Goal: Task Accomplishment & Management: Complete application form

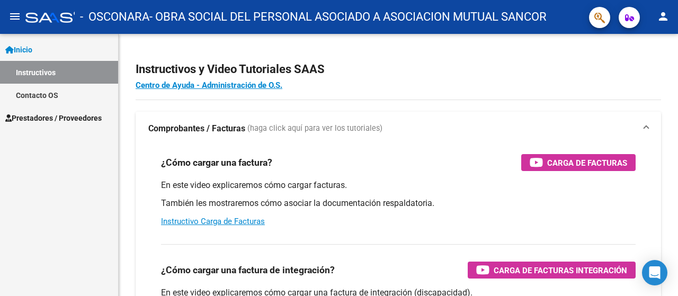
click at [86, 116] on span "Prestadores / Proveedores" at bounding box center [53, 118] width 96 height 12
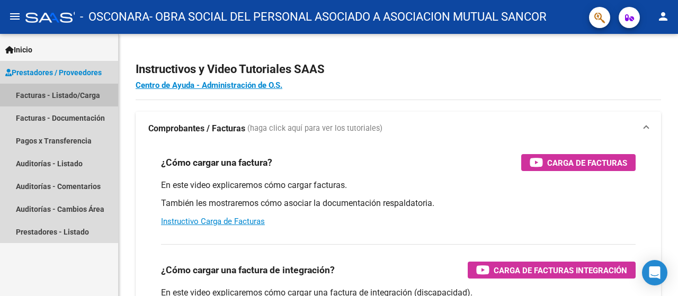
click at [77, 96] on link "Facturas - Listado/Carga" at bounding box center [59, 95] width 118 height 23
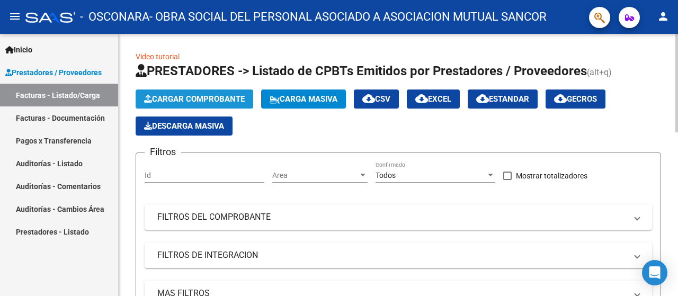
click at [217, 94] on span "Cargar Comprobante" at bounding box center [194, 99] width 101 height 10
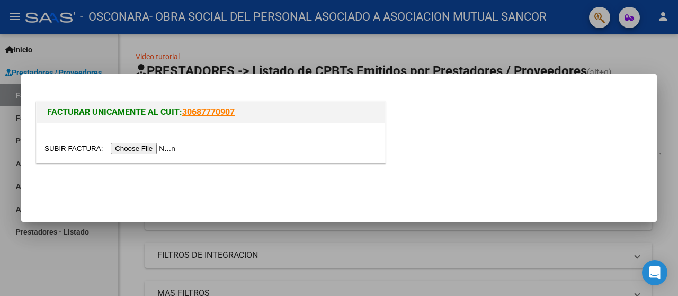
click at [159, 141] on div at bounding box center [211, 143] width 349 height 40
click at [162, 148] on input "file" at bounding box center [111, 148] width 134 height 11
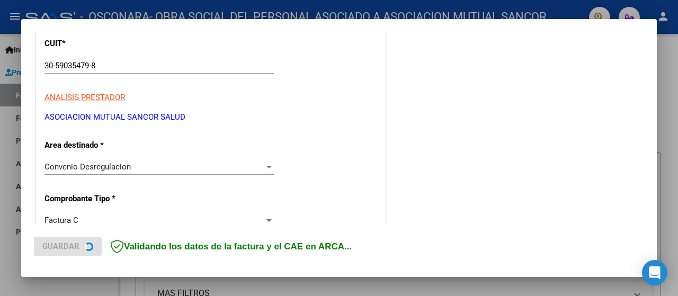
scroll to position [159, 0]
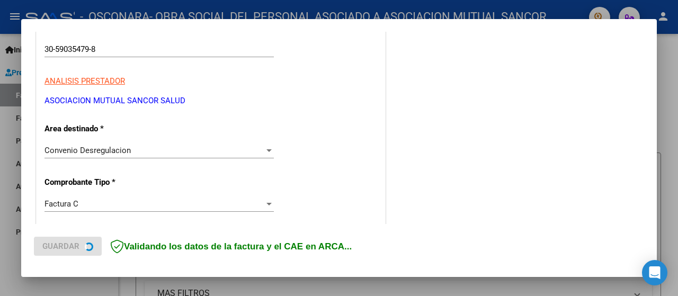
click at [119, 157] on div "Convenio Desregulacion Seleccionar Area" at bounding box center [158, 150] width 229 height 16
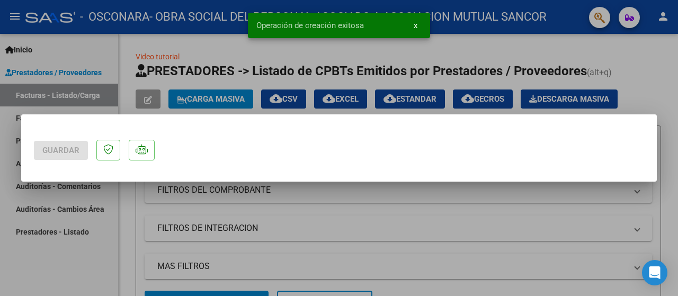
scroll to position [0, 0]
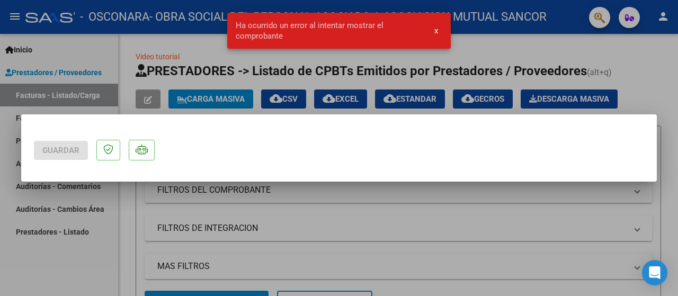
click at [434, 31] on span "x" at bounding box center [436, 31] width 4 height 10
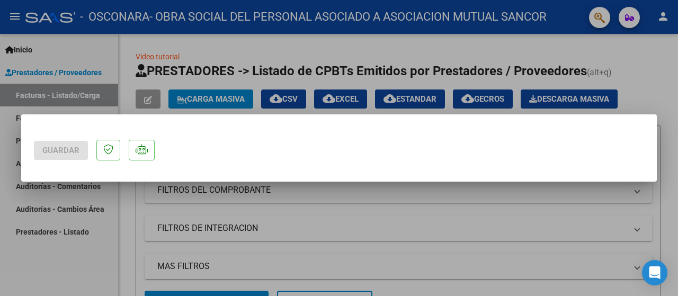
click at [647, 94] on div at bounding box center [339, 148] width 678 height 296
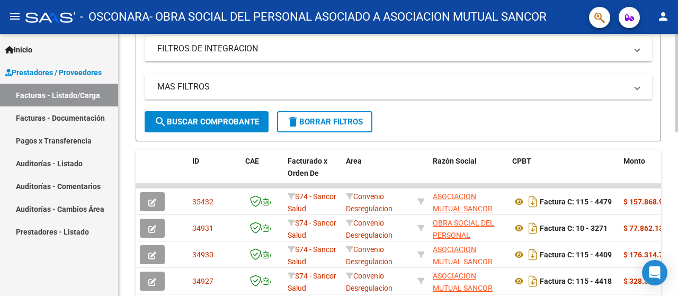
scroll to position [212, 0]
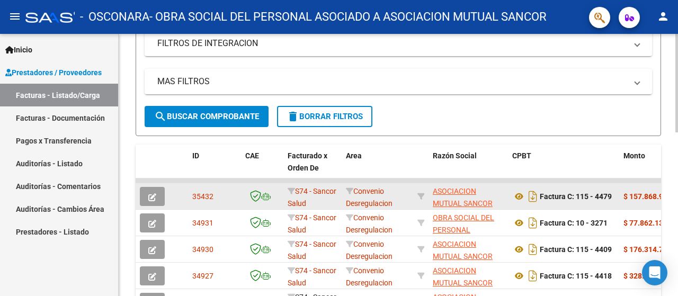
click at [147, 193] on button "button" at bounding box center [152, 196] width 25 height 19
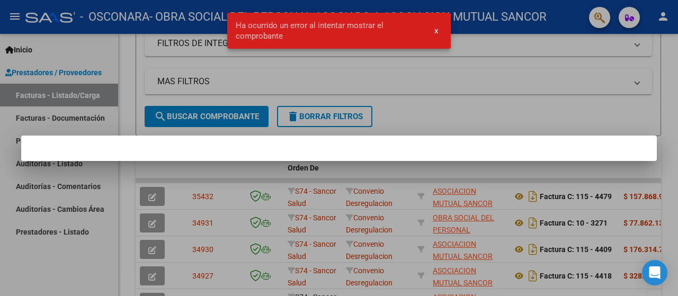
click at [437, 30] on span "x" at bounding box center [436, 31] width 4 height 10
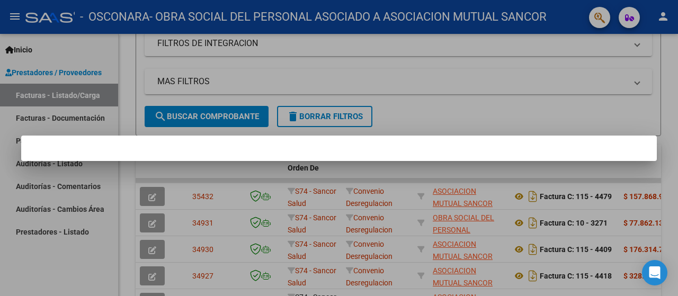
click at [476, 116] on div at bounding box center [339, 148] width 678 height 296
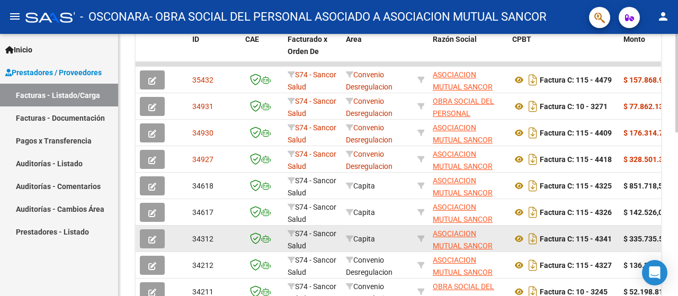
scroll to position [276, 0]
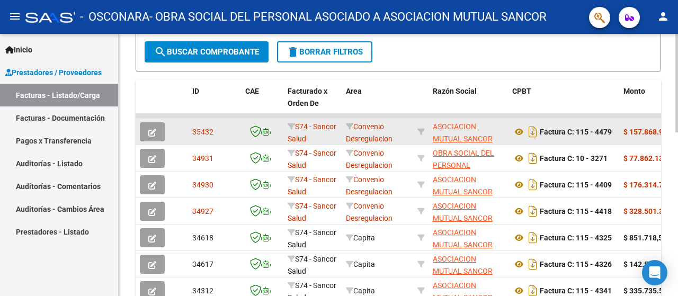
click at [156, 131] on button "button" at bounding box center [152, 131] width 25 height 19
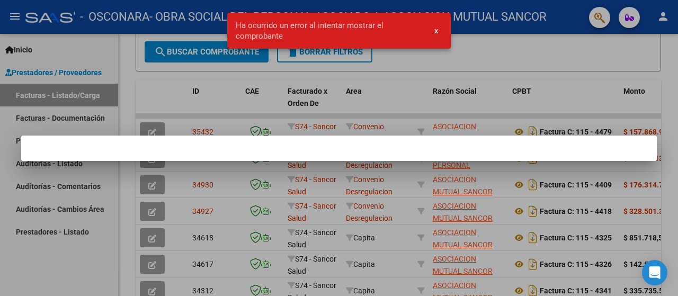
click at [535, 84] on div at bounding box center [339, 148] width 678 height 296
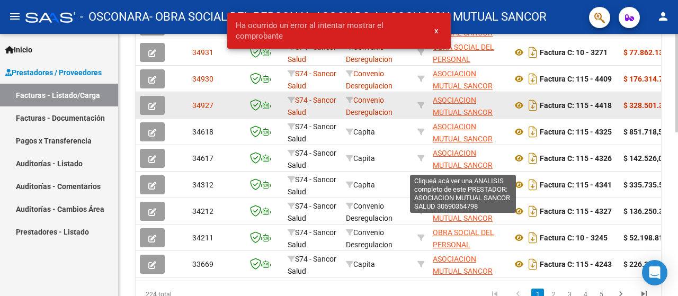
scroll to position [329, 0]
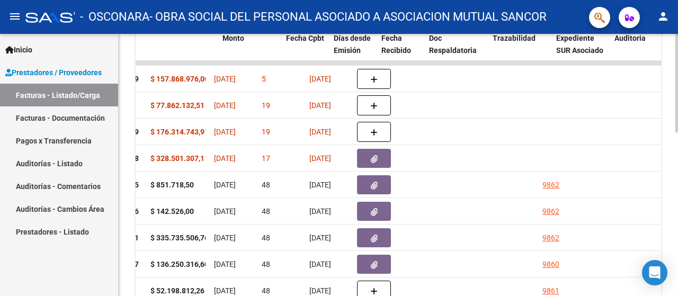
drag, startPoint x: 652, startPoint y: 77, endPoint x: 677, endPoint y: 79, distance: 25.5
click at [677, 79] on div "Video tutorial PRESTADORES -> Listado de CPBTs Emitidos por Prestadores / Prove…" at bounding box center [400, 49] width 562 height 690
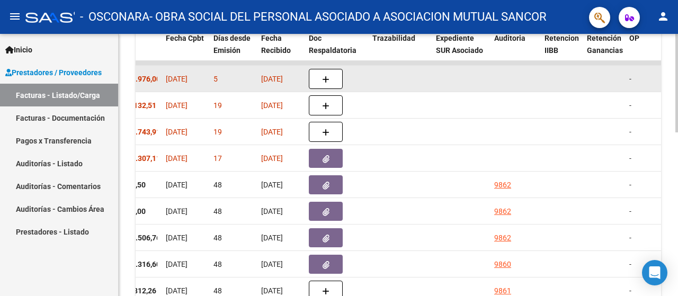
click at [485, 82] on div at bounding box center [461, 79] width 50 height 12
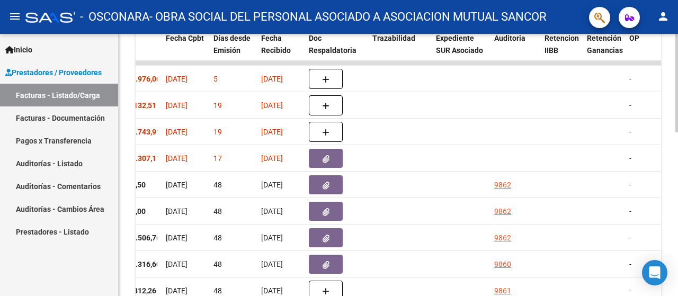
drag, startPoint x: 407, startPoint y: 82, endPoint x: 677, endPoint y: 77, distance: 270.7
click at [677, 77] on div "Video tutorial PRESTADORES -> Listado de CPBTs Emitidos por Prestadores / Prove…" at bounding box center [400, 49] width 562 height 690
drag, startPoint x: 427, startPoint y: 81, endPoint x: 677, endPoint y: 84, distance: 250.0
click at [677, 84] on div "Video tutorial PRESTADORES -> Listado de CPBTs Emitidos por Prestadores / Prove…" at bounding box center [400, 49] width 562 height 690
drag, startPoint x: 409, startPoint y: 77, endPoint x: 0, endPoint y: 79, distance: 409.4
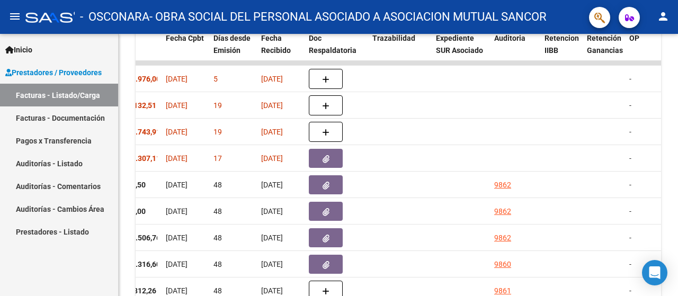
click at [0, 79] on mat-sidenav-container "Inicio Instructivos Contacto OS Prestadores / Proveedores Facturas - Listado/Ca…" at bounding box center [339, 165] width 678 height 262
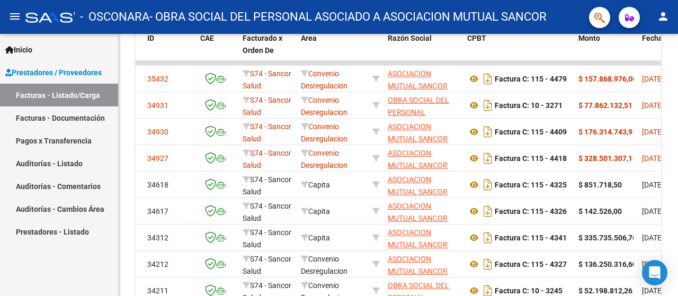
scroll to position [0, 0]
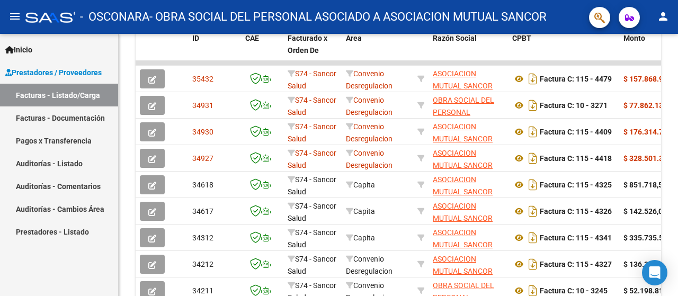
drag, startPoint x: 205, startPoint y: 80, endPoint x: 0, endPoint y: 78, distance: 205.5
click at [0, 78] on mat-sidenav-container "Inicio Instructivos Contacto OS Prestadores / Proveedores Facturas - Listado/Ca…" at bounding box center [339, 165] width 678 height 262
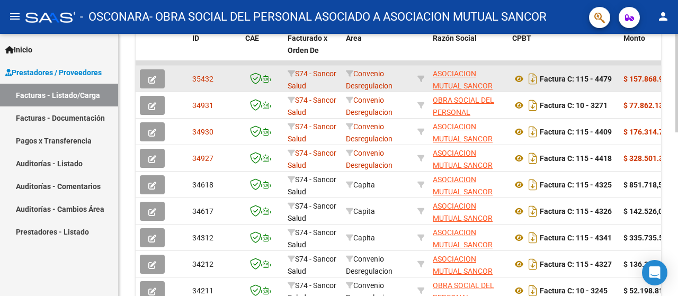
click at [400, 72] on div "Convenio Desregulacion" at bounding box center [377, 79] width 63 height 22
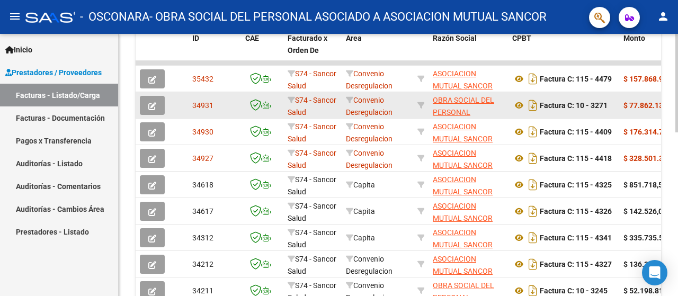
scroll to position [276, 0]
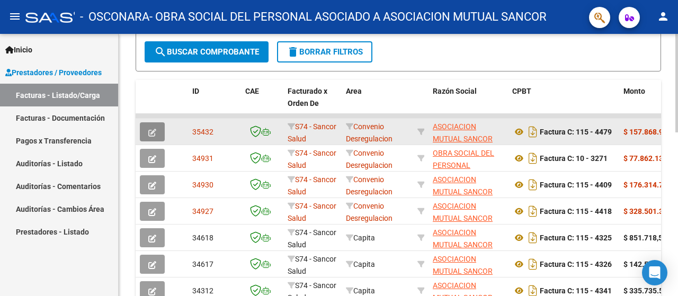
click at [154, 131] on icon "button" at bounding box center [152, 133] width 8 height 8
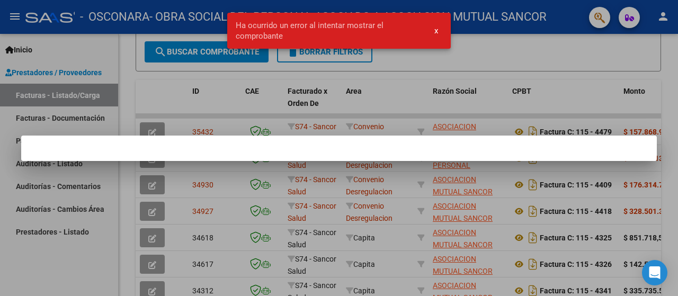
click at [431, 26] on button "x" at bounding box center [436, 30] width 21 height 19
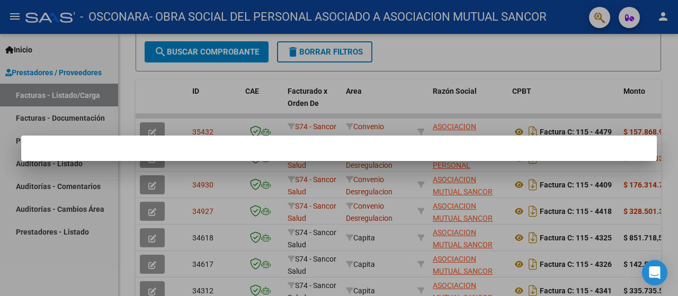
click at [224, 157] on mat-dialog-container at bounding box center [339, 148] width 636 height 25
click at [269, 218] on div at bounding box center [339, 148] width 678 height 296
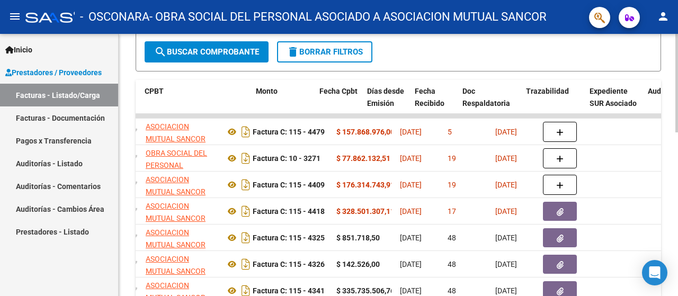
scroll to position [0, 428]
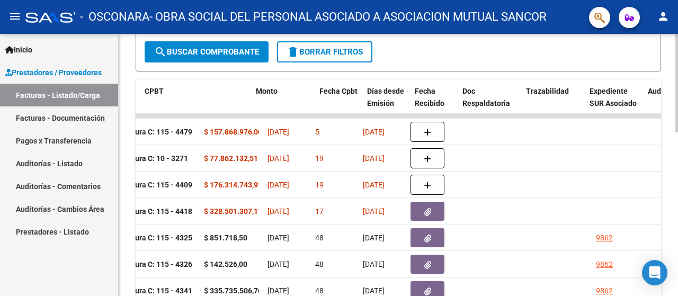
drag, startPoint x: 344, startPoint y: 133, endPoint x: 674, endPoint y: 131, distance: 329.4
click at [674, 131] on div "Video tutorial PRESTADORES -> Listado de CPBTs Emitidos por Prestadores / Prove…" at bounding box center [398, 102] width 559 height 690
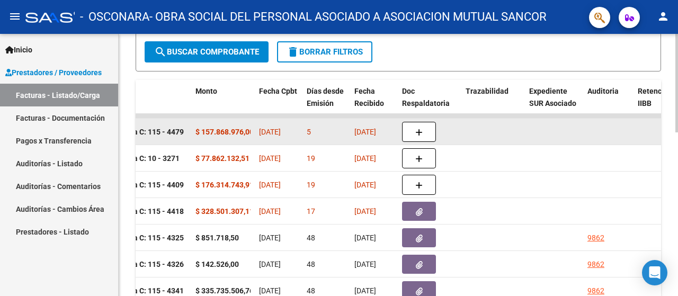
click at [409, 130] on button "button" at bounding box center [419, 132] width 34 height 20
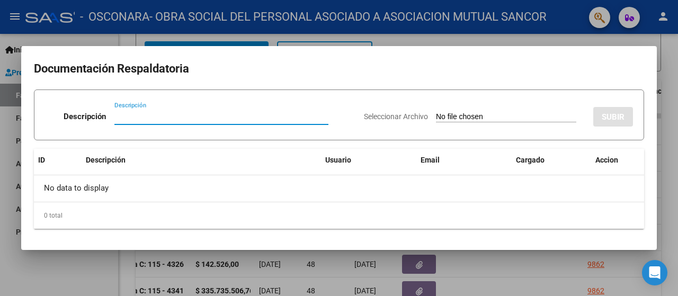
click at [215, 114] on input "Descripción" at bounding box center [221, 117] width 214 height 10
type input "AJUSTE CONSUMO CERRADO JUNIO"
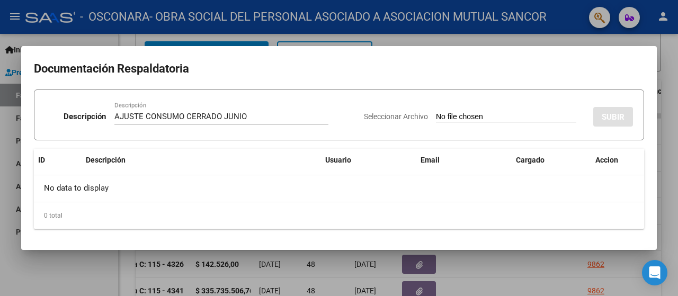
click at [481, 115] on input "Seleccionar Archivo" at bounding box center [506, 117] width 140 height 10
type input "C:\fakepath\94997724.pdf"
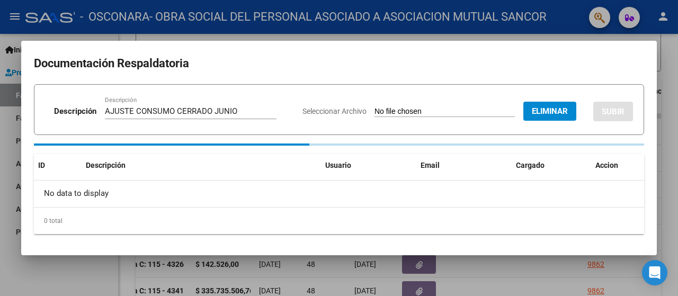
click at [235, 112] on input "AJUSTE CONSUMO CERRADO JUNIO" at bounding box center [191, 111] width 172 height 10
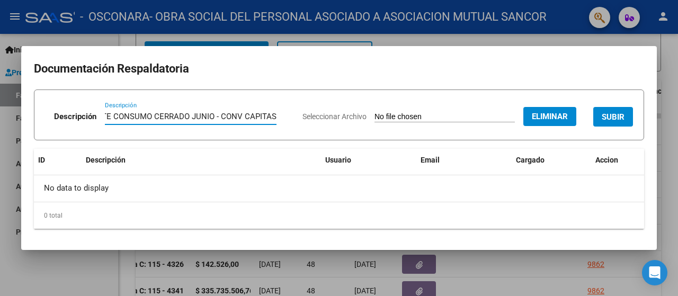
scroll to position [0, 36]
type input "AJUSTE CONSUMO CERRADO JUNIO - CONV CAPITAS"
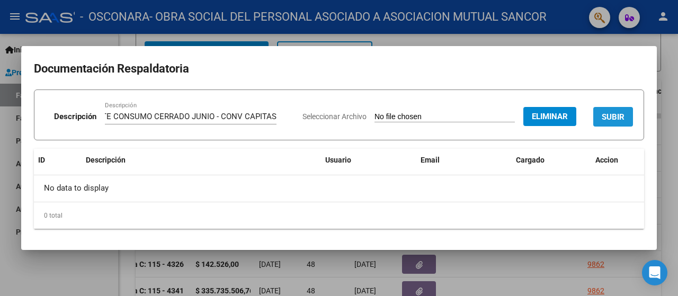
scroll to position [0, 0]
click at [603, 122] on button "SUBIR" at bounding box center [613, 117] width 40 height 20
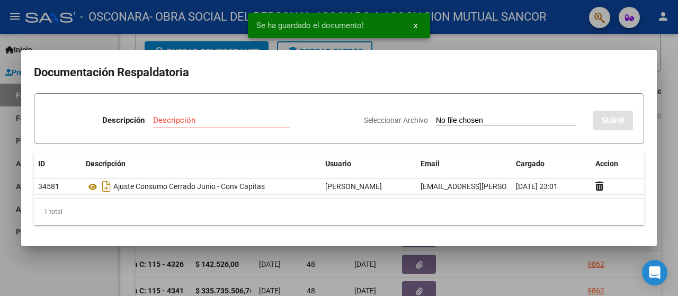
click at [665, 81] on div at bounding box center [339, 148] width 678 height 296
